Goal: Check status: Check status

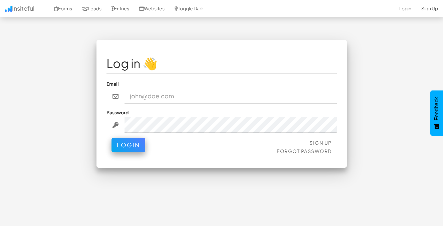
type input "admin@herenow.health"
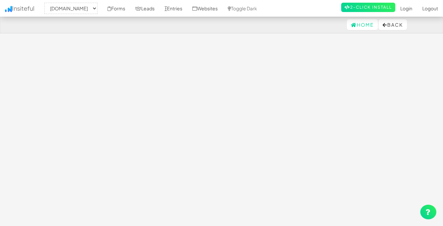
select select "2385"
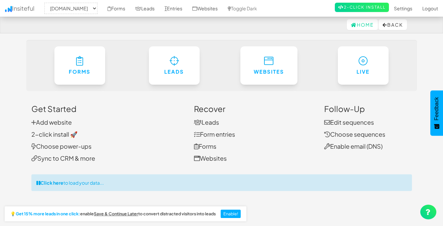
scroll to position [23, 0]
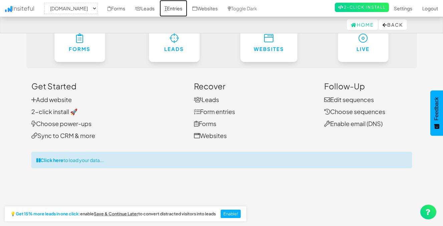
click at [187, 6] on link "Entries" at bounding box center [174, 8] width 28 height 17
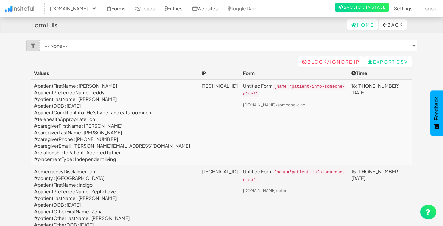
select select "2385"
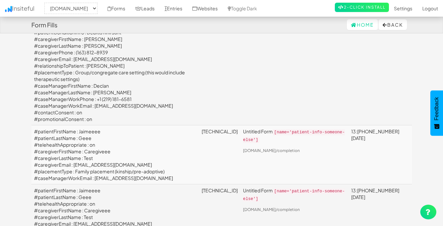
scroll to position [678, 0]
